Goal: Task Accomplishment & Management: Use online tool/utility

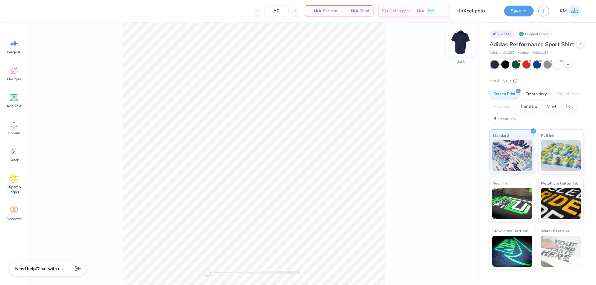
click at [455, 42] on img at bounding box center [460, 42] width 25 height 25
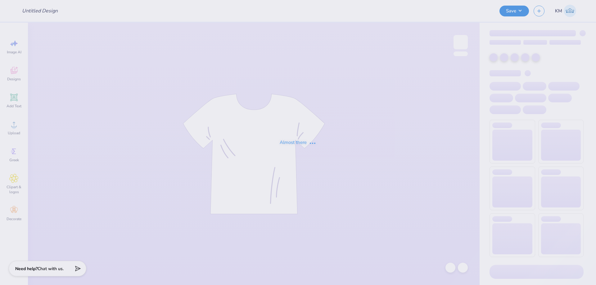
type input "Sewanee: The [GEOGRAPHIC_DATA] : [PERSON_NAME]"
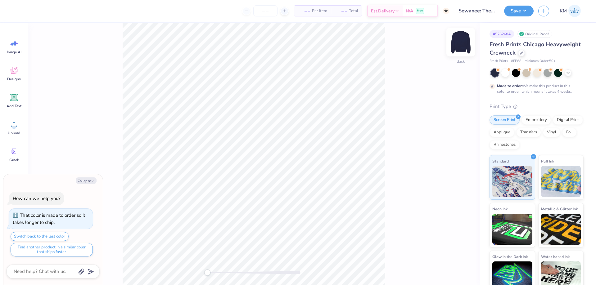
click at [462, 44] on img at bounding box center [460, 42] width 25 height 25
click at [525, 55] on div at bounding box center [521, 52] width 7 height 7
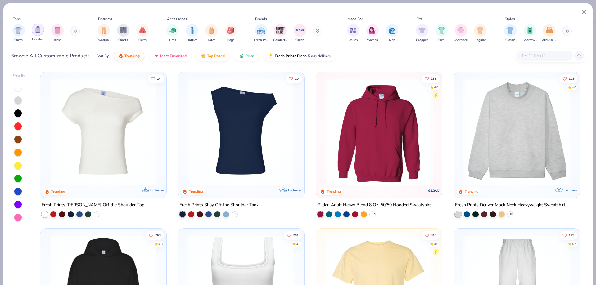
click at [34, 34] on div "filter for Hoodies" at bounding box center [38, 30] width 12 height 12
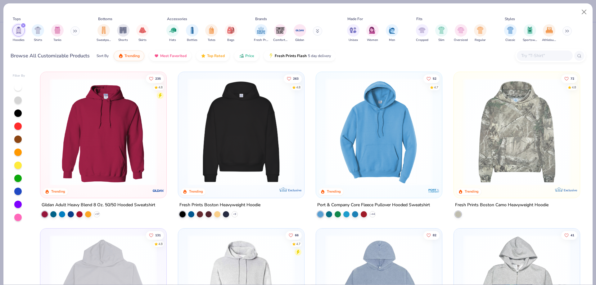
click at [244, 143] on img at bounding box center [241, 131] width 114 height 107
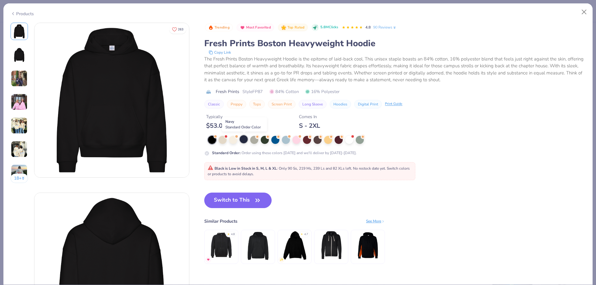
click at [241, 139] on div at bounding box center [244, 139] width 8 height 8
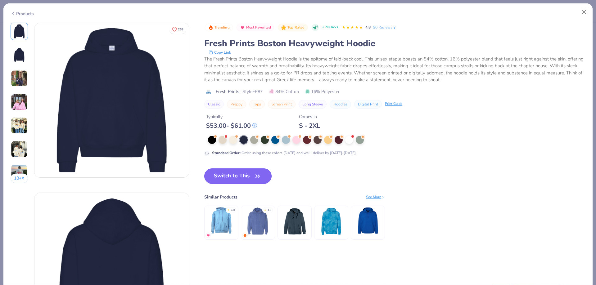
click at [245, 179] on button "Switch to This" at bounding box center [237, 176] width 67 height 16
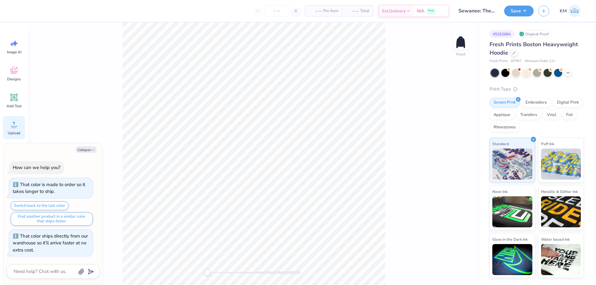
click at [14, 126] on circle at bounding box center [14, 127] width 4 height 4
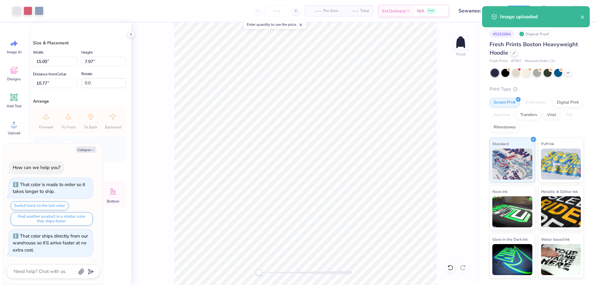
type textarea "x"
click at [53, 64] on input "15.00" at bounding box center [55, 62] width 45 height 10
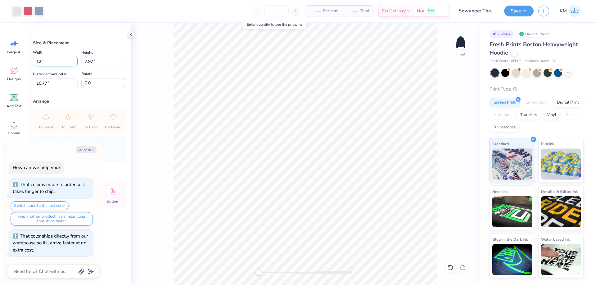
type input "12"
type textarea "x"
type input "12.00"
type input "6.38"
click at [47, 83] on input "11.56" at bounding box center [55, 84] width 45 height 10
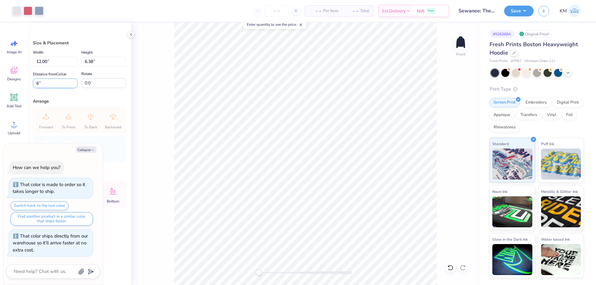
type input "6"
click at [467, 38] on img at bounding box center [460, 42] width 25 height 25
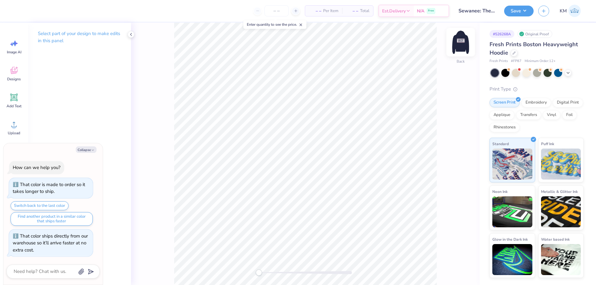
click at [463, 38] on img at bounding box center [460, 42] width 25 height 25
click at [12, 123] on icon at bounding box center [13, 124] width 9 height 9
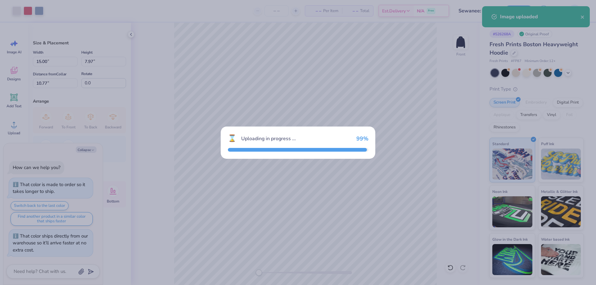
type textarea "x"
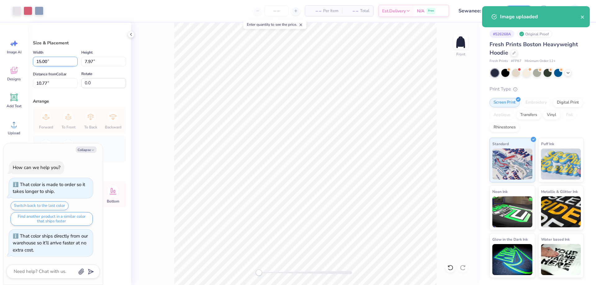
click at [51, 65] on input "15.00" at bounding box center [55, 62] width 45 height 10
type input "12"
type textarea "x"
type input "12.00"
type input "6.38"
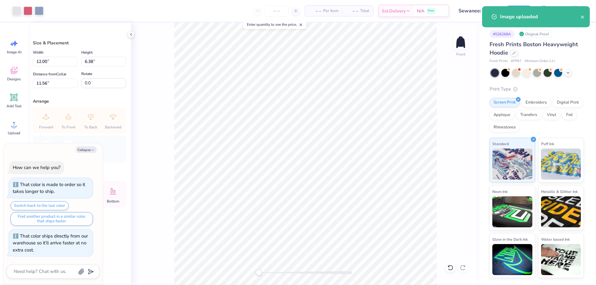
click at [45, 78] on div "Distance from Collar 11.56 11.56 "" at bounding box center [55, 79] width 45 height 18
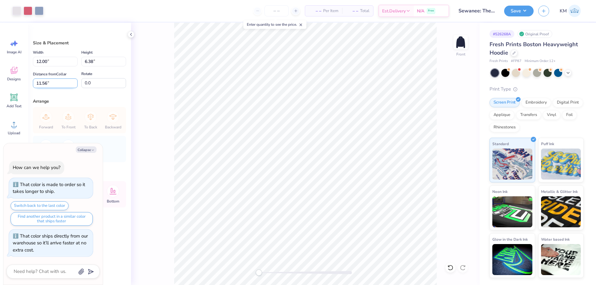
click at [45, 79] on input "11.56" at bounding box center [55, 84] width 45 height 10
type input "6"
click at [466, 39] on img at bounding box center [460, 42] width 25 height 25
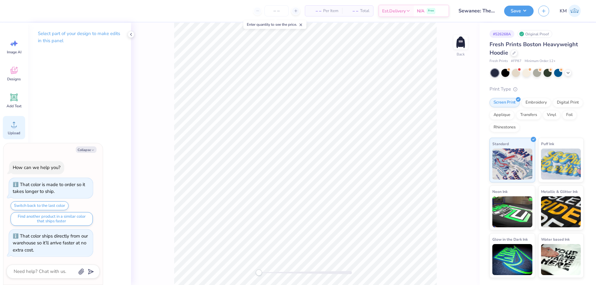
click at [6, 128] on div "Upload" at bounding box center [14, 127] width 22 height 23
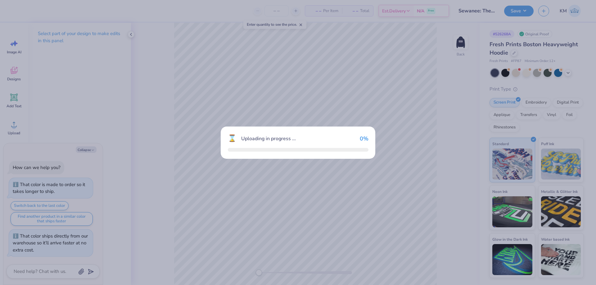
type textarea "x"
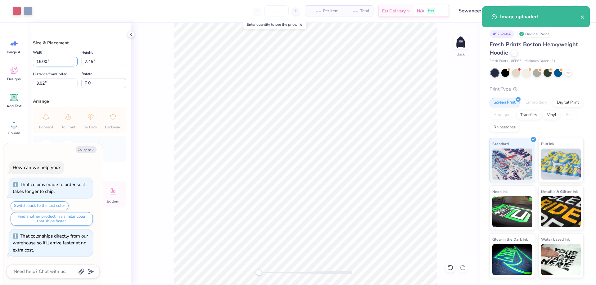
click at [47, 61] on input "15.00" at bounding box center [55, 62] width 45 height 10
type input "3.5"
type textarea "x"
type input "3.50"
type input "1.74"
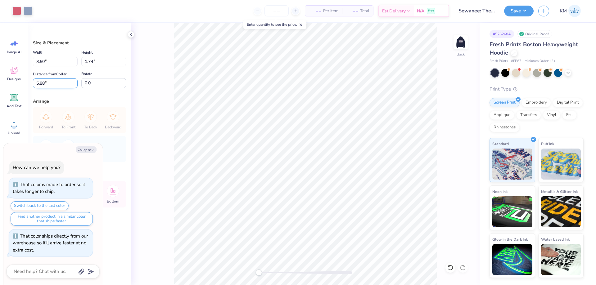
click at [45, 83] on input "5.88" at bounding box center [55, 84] width 45 height 10
type input "3"
click at [157, 75] on div "Back" at bounding box center [305, 154] width 348 height 262
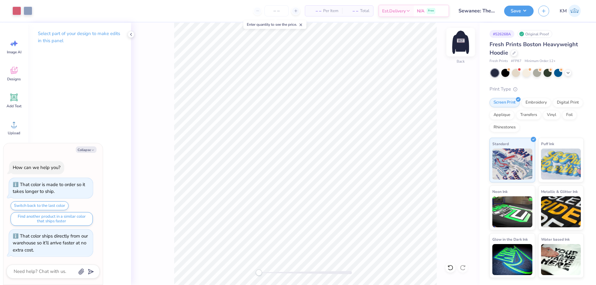
click at [456, 46] on img at bounding box center [460, 42] width 25 height 25
click at [459, 41] on img at bounding box center [460, 42] width 25 height 25
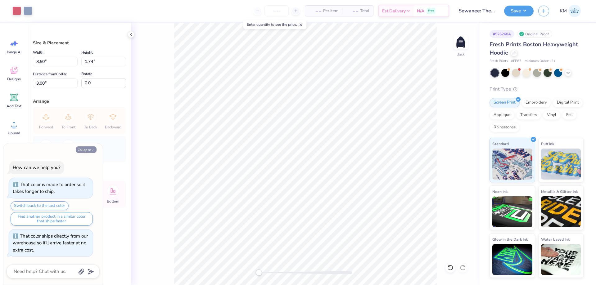
click at [87, 151] on button "Collapse" at bounding box center [86, 149] width 21 height 7
type textarea "x"
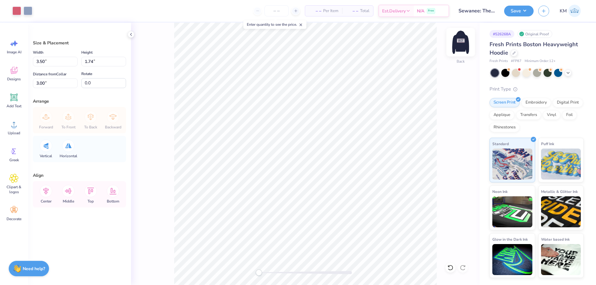
click at [460, 47] on img at bounding box center [460, 42] width 25 height 25
type input "12.00"
type input "6.38"
type input "6.00"
click at [463, 43] on img at bounding box center [460, 42] width 25 height 25
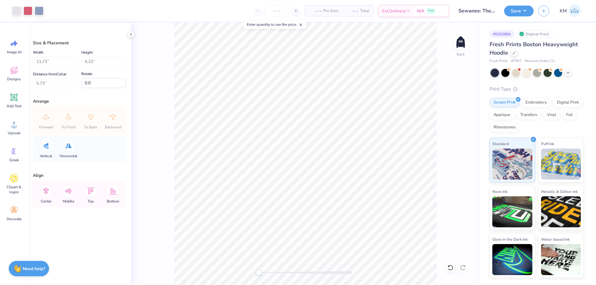
type input "3.50"
type input "1.74"
type input "3.00"
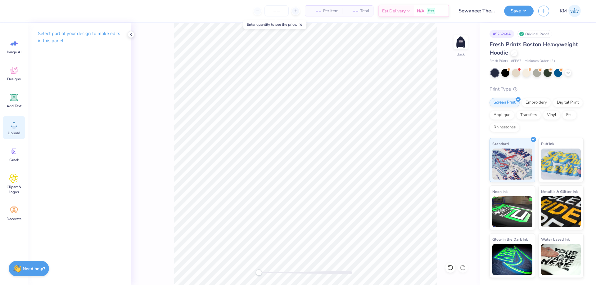
click at [10, 129] on div "Upload" at bounding box center [14, 127] width 22 height 23
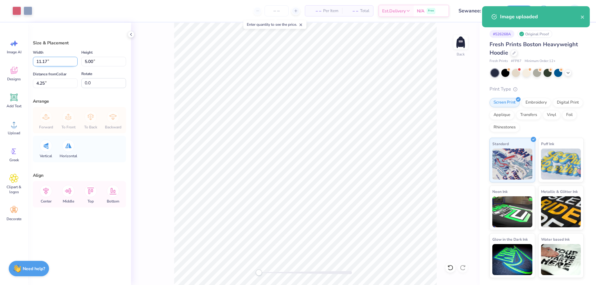
click at [45, 60] on input "11.17" at bounding box center [55, 62] width 45 height 10
type input "3.50"
type input "1.57"
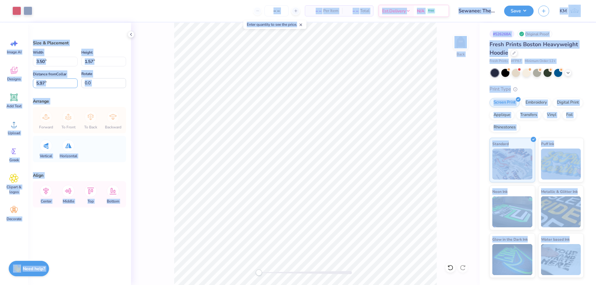
click at [45, 82] on input "5.97" at bounding box center [55, 84] width 45 height 10
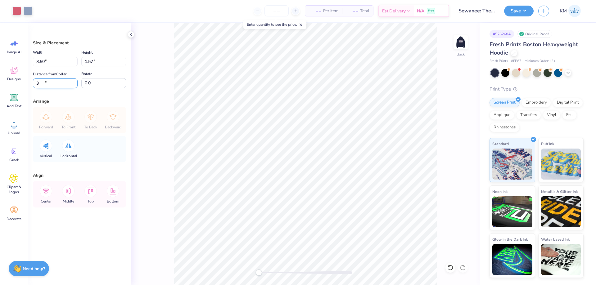
type input "3"
click at [519, 3] on div "Save KM" at bounding box center [550, 11] width 92 height 22
click at [521, 8] on button "Save" at bounding box center [518, 10] width 29 height 11
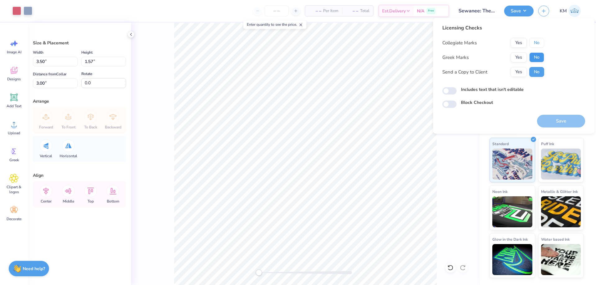
drag, startPoint x: 532, startPoint y: 44, endPoint x: 535, endPoint y: 59, distance: 14.9
click at [534, 48] on div "Collegiate Marks Yes No Greek Marks Yes No Send a Copy to Client Yes No" at bounding box center [493, 57] width 102 height 39
click at [537, 65] on div "Collegiate Marks Yes No Greek Marks Yes No Send a Copy to Client Yes No" at bounding box center [493, 57] width 102 height 39
click at [534, 60] on button "No" at bounding box center [536, 57] width 15 height 10
click at [520, 68] on button "Yes" at bounding box center [518, 72] width 16 height 10
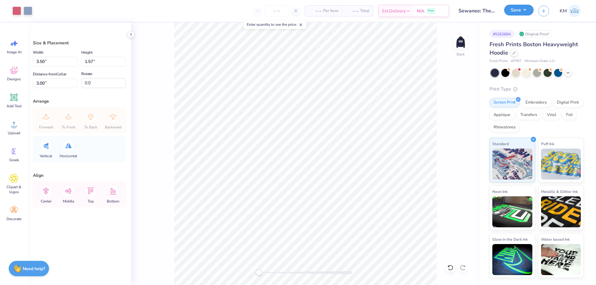
click at [517, 10] on button "Save" at bounding box center [518, 10] width 29 height 11
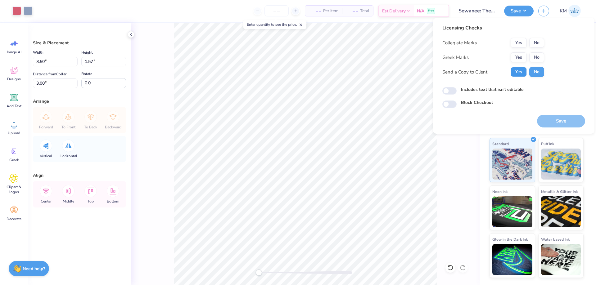
click at [514, 70] on button "Yes" at bounding box center [518, 72] width 16 height 10
click at [533, 56] on button "No" at bounding box center [536, 57] width 15 height 10
click at [537, 42] on button "No" at bounding box center [536, 43] width 15 height 10
click at [546, 118] on button "Save" at bounding box center [561, 121] width 48 height 13
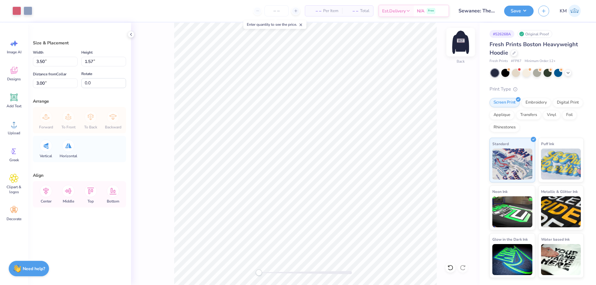
click at [461, 40] on img at bounding box center [460, 42] width 25 height 25
type input "12.00"
type input "6.38"
type input "6.00"
click at [514, 52] on icon at bounding box center [513, 52] width 3 height 3
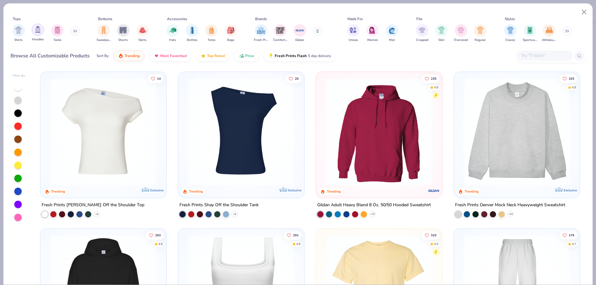
click at [35, 30] on img "filter for Hoodies" at bounding box center [37, 29] width 7 height 7
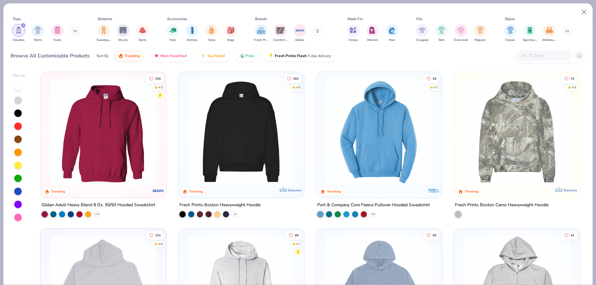
click at [268, 141] on img at bounding box center [241, 131] width 114 height 107
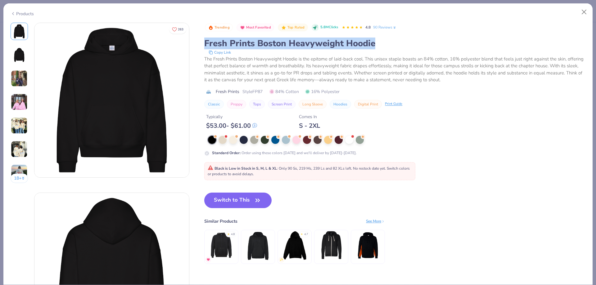
drag, startPoint x: 206, startPoint y: 44, endPoint x: 378, endPoint y: 43, distance: 171.6
click at [378, 43] on div "Fresh Prints Boston Heavyweight Hoodie" at bounding box center [394, 44] width 381 height 12
click at [247, 38] on div "Fresh Prints Boston Heavyweight Hoodie" at bounding box center [394, 44] width 381 height 12
click at [240, 45] on div "Fresh Prints Boston Heavyweight Hoodie" at bounding box center [394, 44] width 381 height 12
click at [220, 43] on div "Fresh Prints Boston Heavyweight Hoodie" at bounding box center [394, 44] width 381 height 12
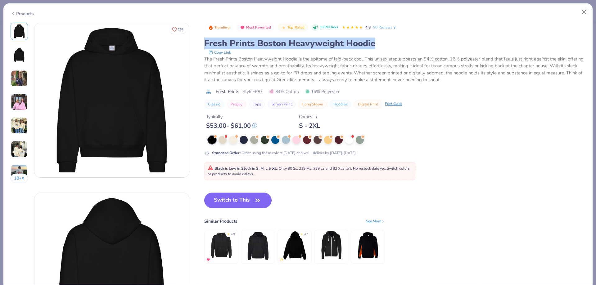
drag, startPoint x: 206, startPoint y: 43, endPoint x: 383, endPoint y: 41, distance: 176.3
click at [383, 41] on div "Fresh Prints Boston Heavyweight Hoodie" at bounding box center [394, 44] width 381 height 12
click at [222, 52] on button "Copy Link" at bounding box center [220, 52] width 26 height 6
drag, startPoint x: 588, startPoint y: 10, endPoint x: 585, endPoint y: 11, distance: 3.2
click at [587, 10] on button "Close" at bounding box center [584, 12] width 12 height 12
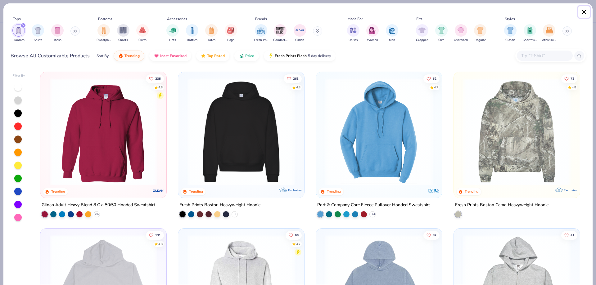
click at [586, 15] on button "Close" at bounding box center [584, 12] width 12 height 12
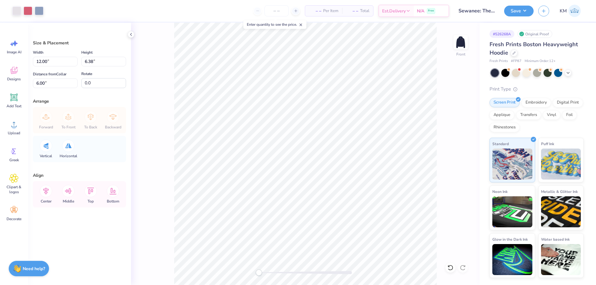
click at [453, 47] on div "Front" at bounding box center [305, 154] width 348 height 262
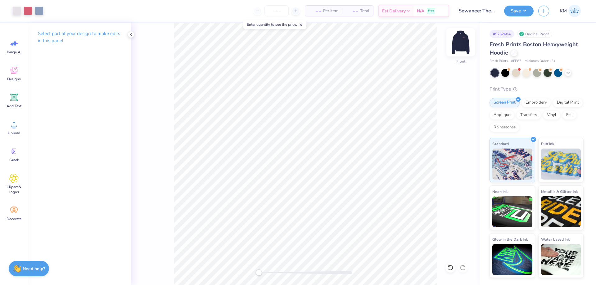
click at [458, 43] on img at bounding box center [460, 42] width 25 height 25
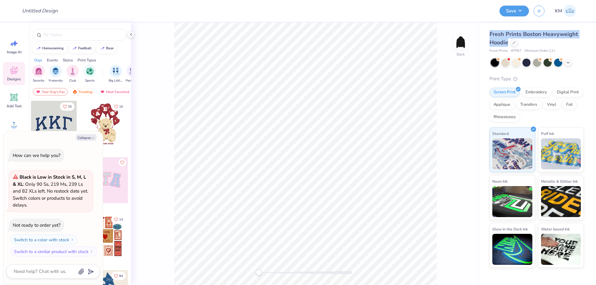
drag, startPoint x: 490, startPoint y: 33, endPoint x: 507, endPoint y: 42, distance: 19.4
click at [507, 42] on span "Fresh Prints Boston Heavyweight Hoodie" at bounding box center [533, 38] width 88 height 16
copy span "Fresh Prints Boston Heavyweight Hoodie"
type textarea "x"
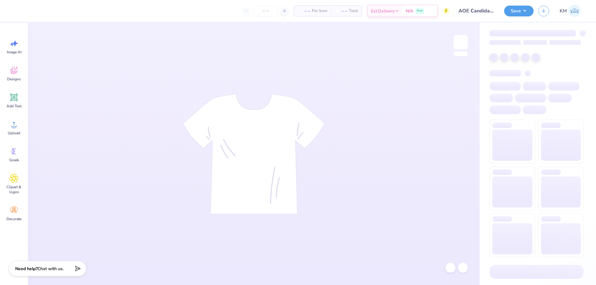
type input "24"
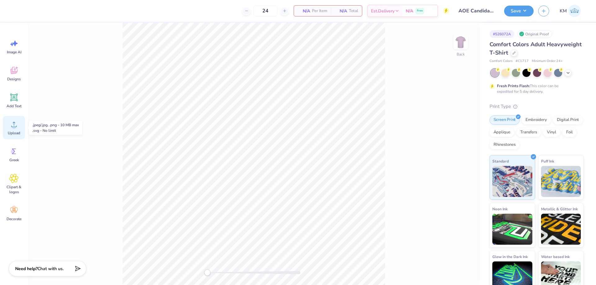
click at [11, 130] on div "Upload" at bounding box center [14, 127] width 22 height 23
click at [15, 127] on icon at bounding box center [14, 124] width 6 height 5
click at [12, 123] on icon at bounding box center [13, 124] width 9 height 9
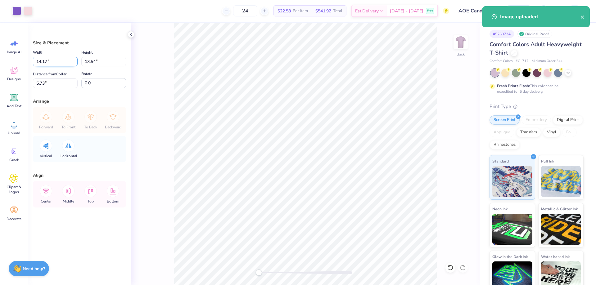
click at [46, 59] on input "14.17" at bounding box center [55, 62] width 45 height 10
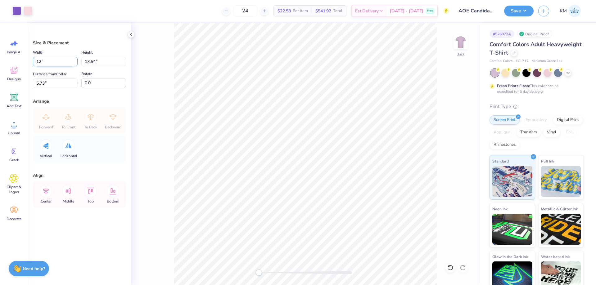
type input "12.00"
type input "11.47"
click at [48, 85] on input "6.77" at bounding box center [55, 84] width 45 height 10
type input "3"
click at [517, 9] on button "Save" at bounding box center [518, 10] width 29 height 11
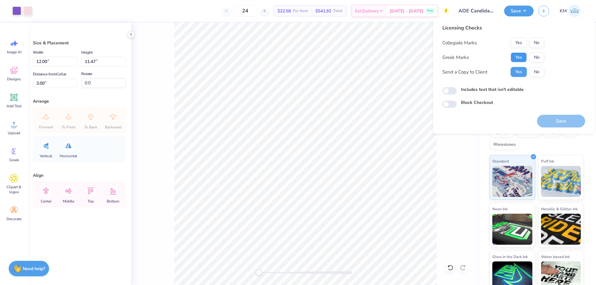
click at [523, 61] on button "Yes" at bounding box center [518, 57] width 16 height 10
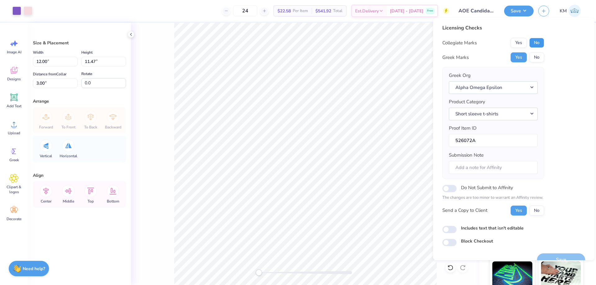
click at [538, 43] on button "No" at bounding box center [536, 43] width 15 height 10
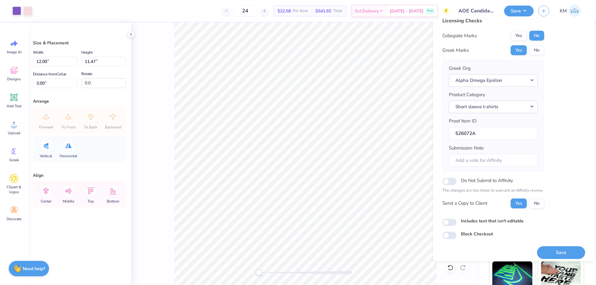
scroll to position [12, 0]
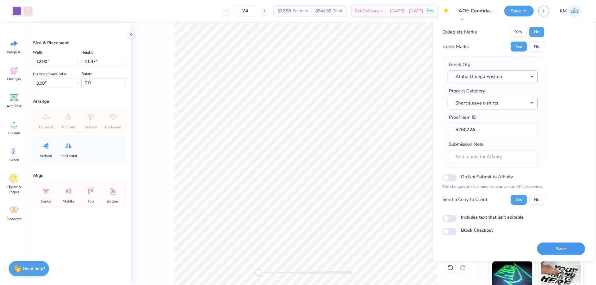
click at [550, 243] on button "Save" at bounding box center [561, 249] width 48 height 13
